Goal: Task Accomplishment & Management: Manage account settings

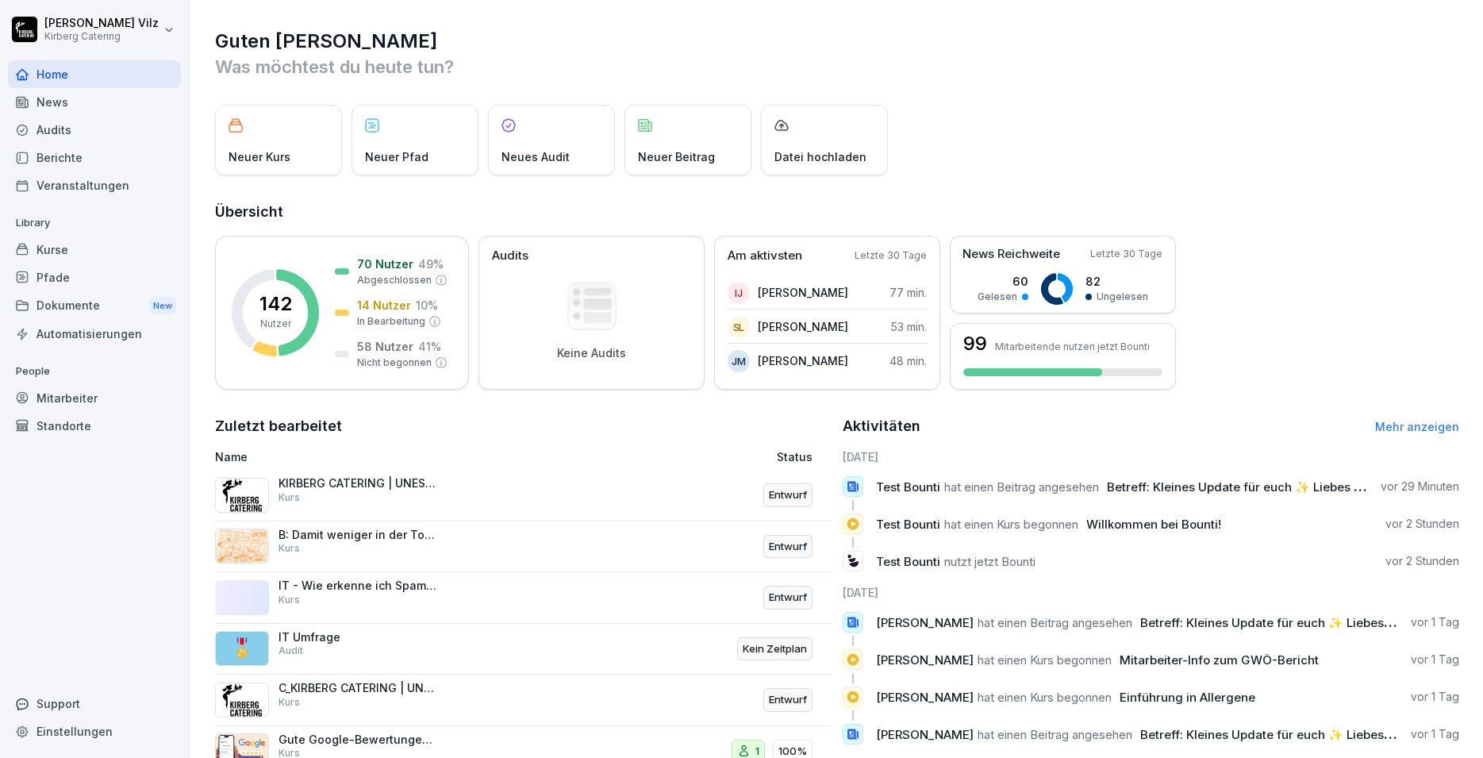
click at [378, 482] on p "KIRBERG CATERING | UNESTABLISHED SINCE [DATE]" at bounding box center [358, 483] width 159 height 14
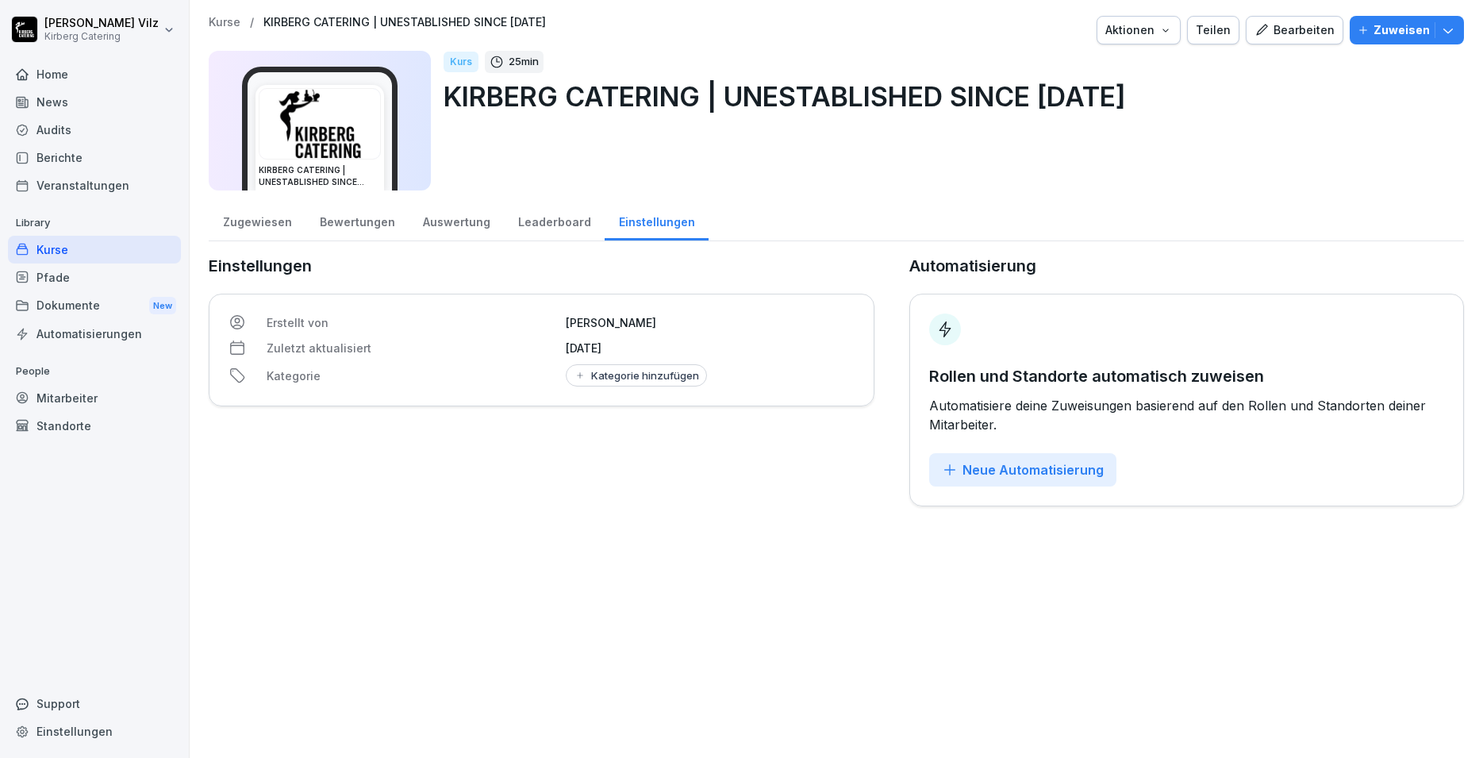
click at [1282, 32] on div "Bearbeiten" at bounding box center [1295, 29] width 80 height 17
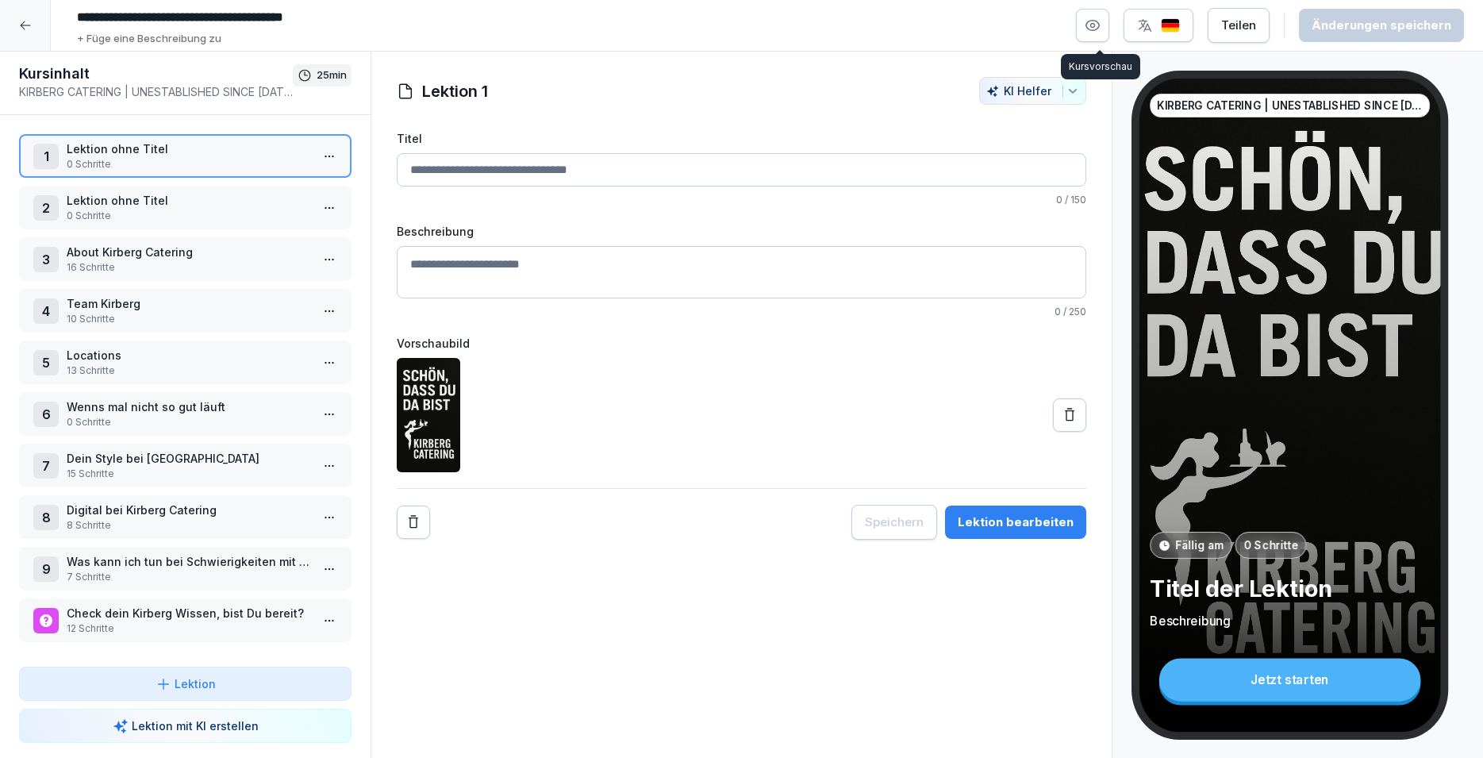
click at [1095, 28] on icon "button" at bounding box center [1093, 26] width 4 height 4
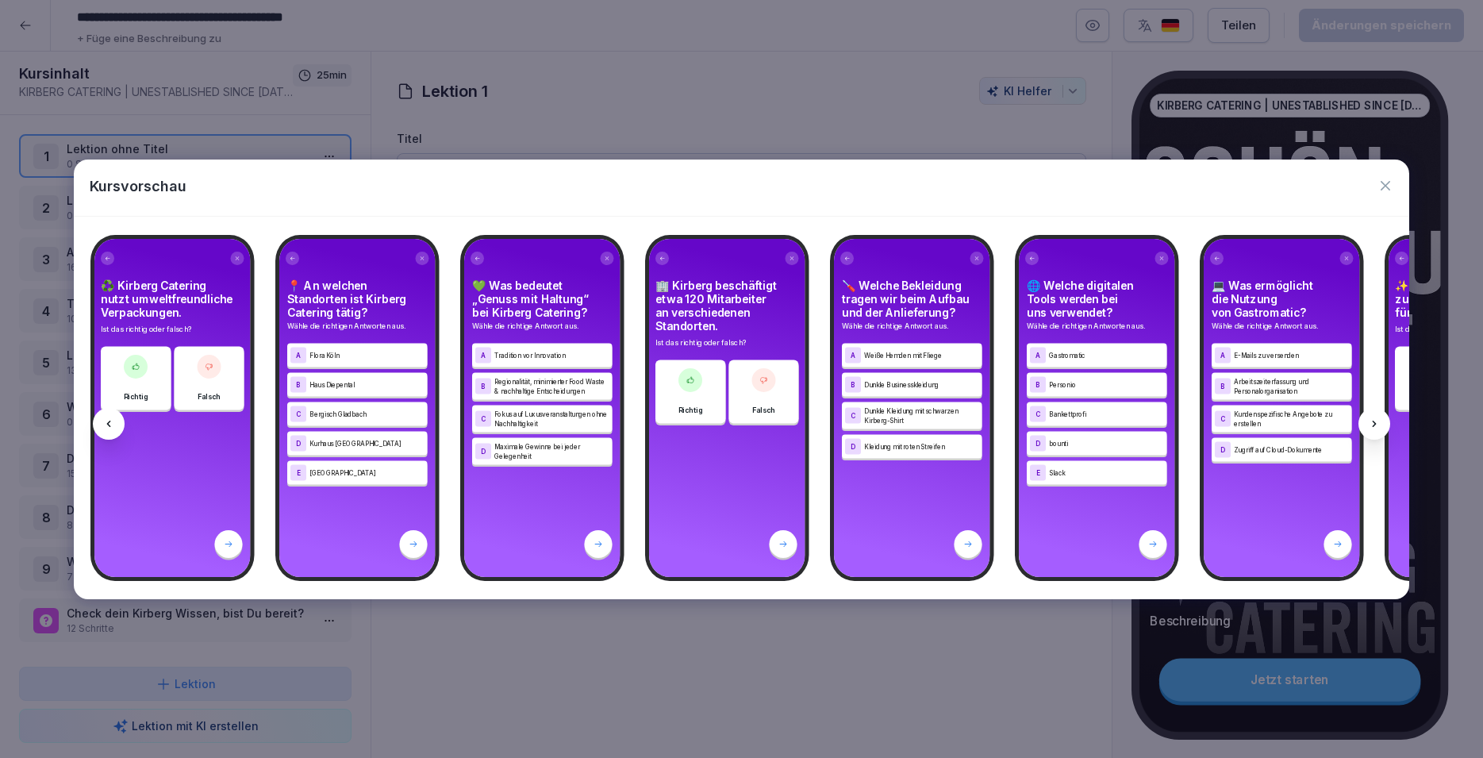
scroll to position [0, 16644]
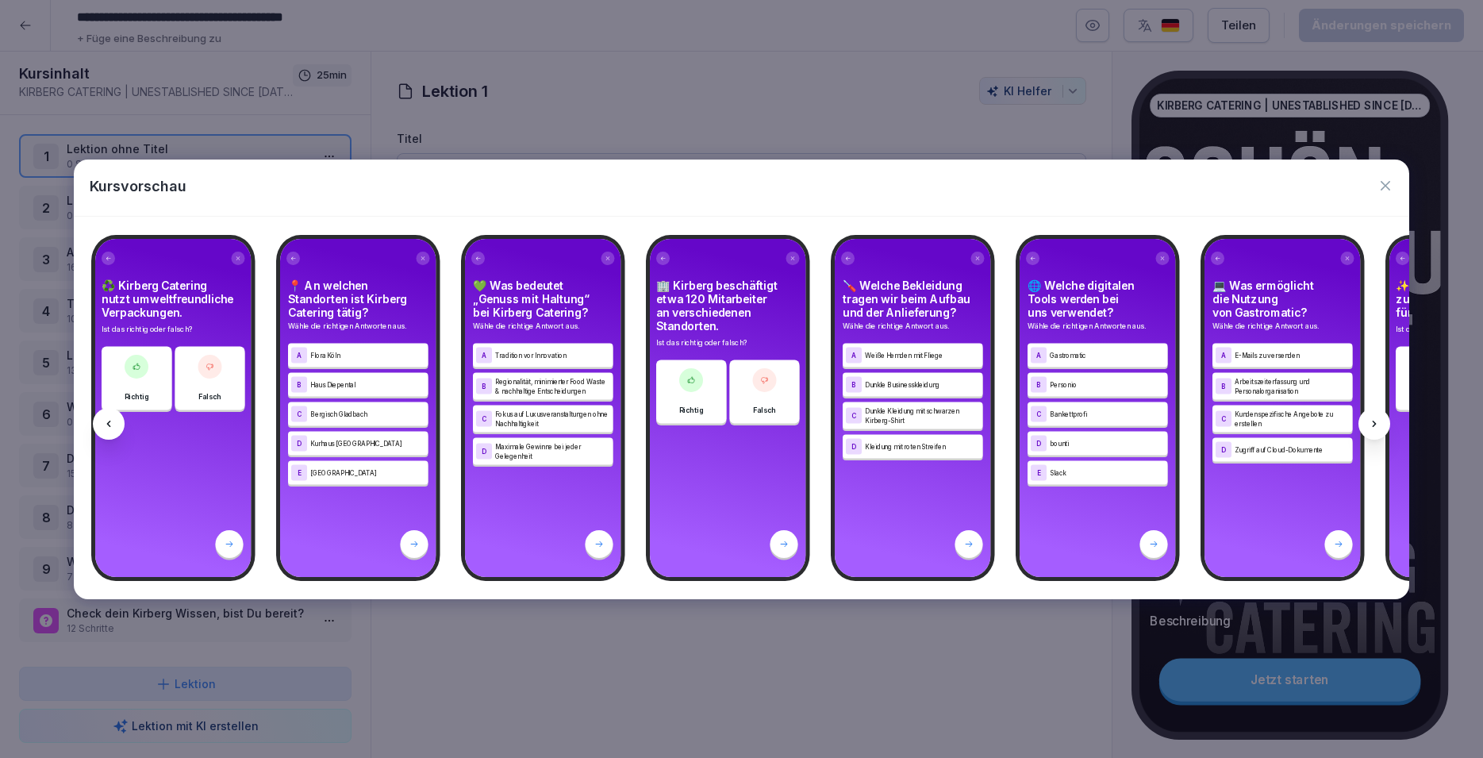
click at [1392, 186] on icon "button" at bounding box center [1386, 186] width 16 height 16
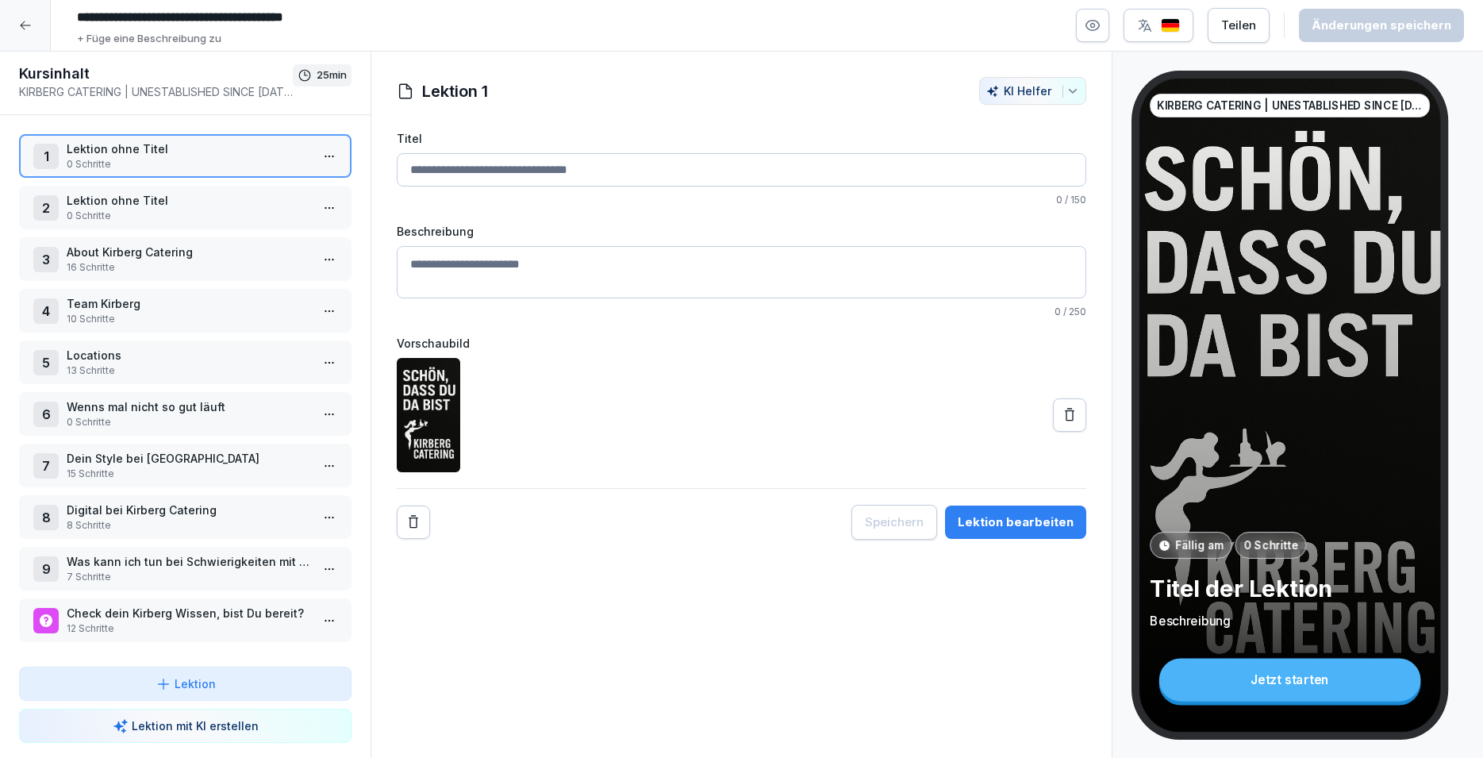
click at [27, 31] on icon at bounding box center [25, 25] width 13 height 13
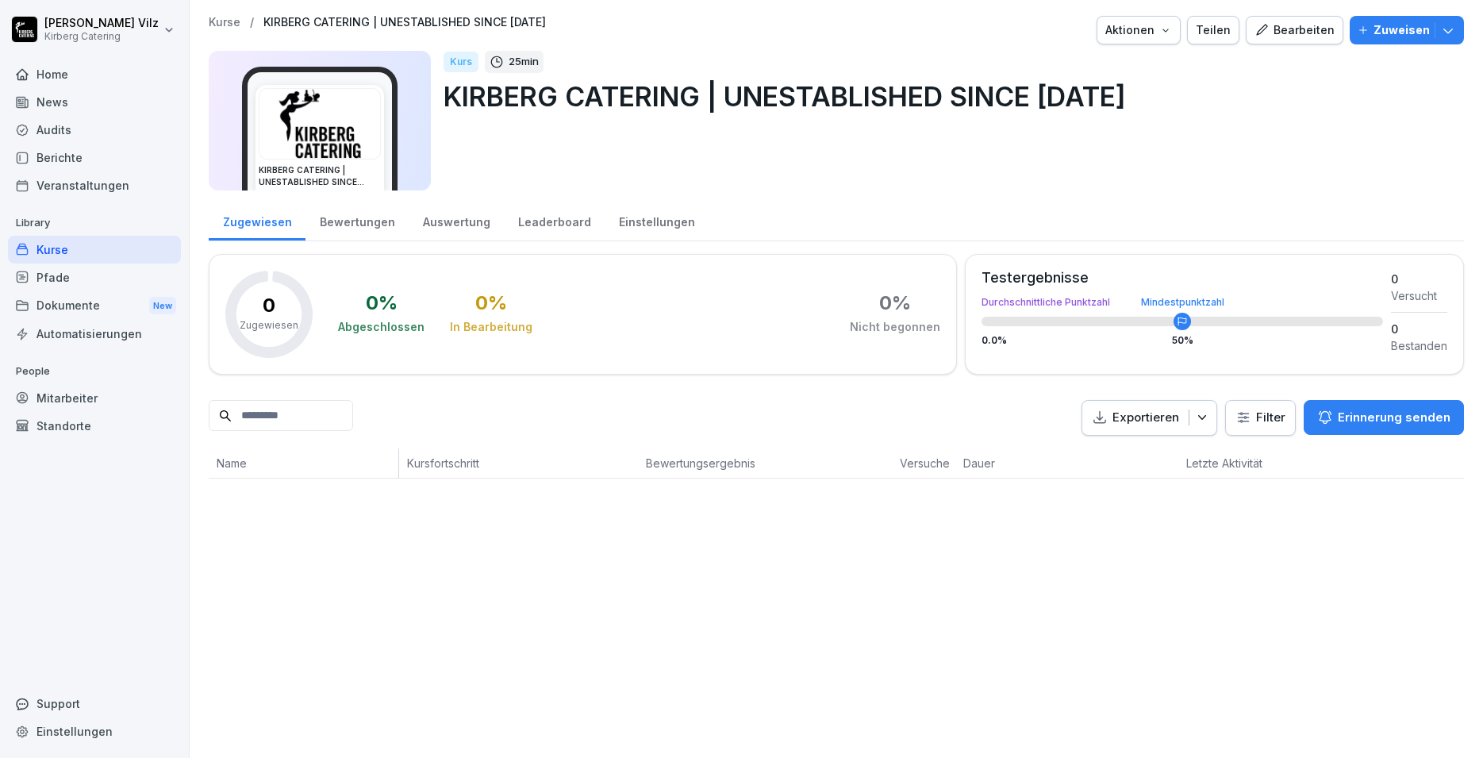
click at [72, 77] on div "Home" at bounding box center [94, 74] width 173 height 28
